Goal: Information Seeking & Learning: Find specific fact

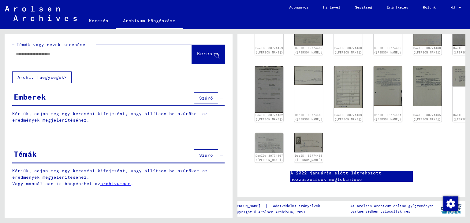
scroll to position [122, 0]
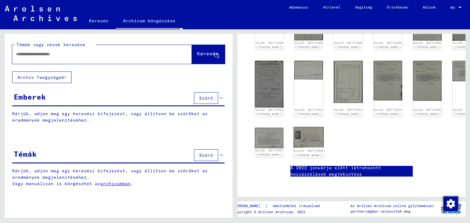
click at [302, 127] on img at bounding box center [309, 137] width 30 height 20
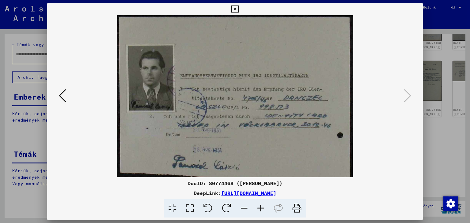
click at [235, 9] on icon at bounding box center [234, 9] width 7 height 7
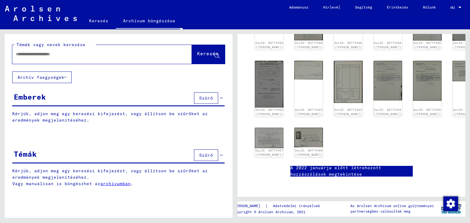
scroll to position [275, 0]
